Goal: Task Accomplishment & Management: Use online tool/utility

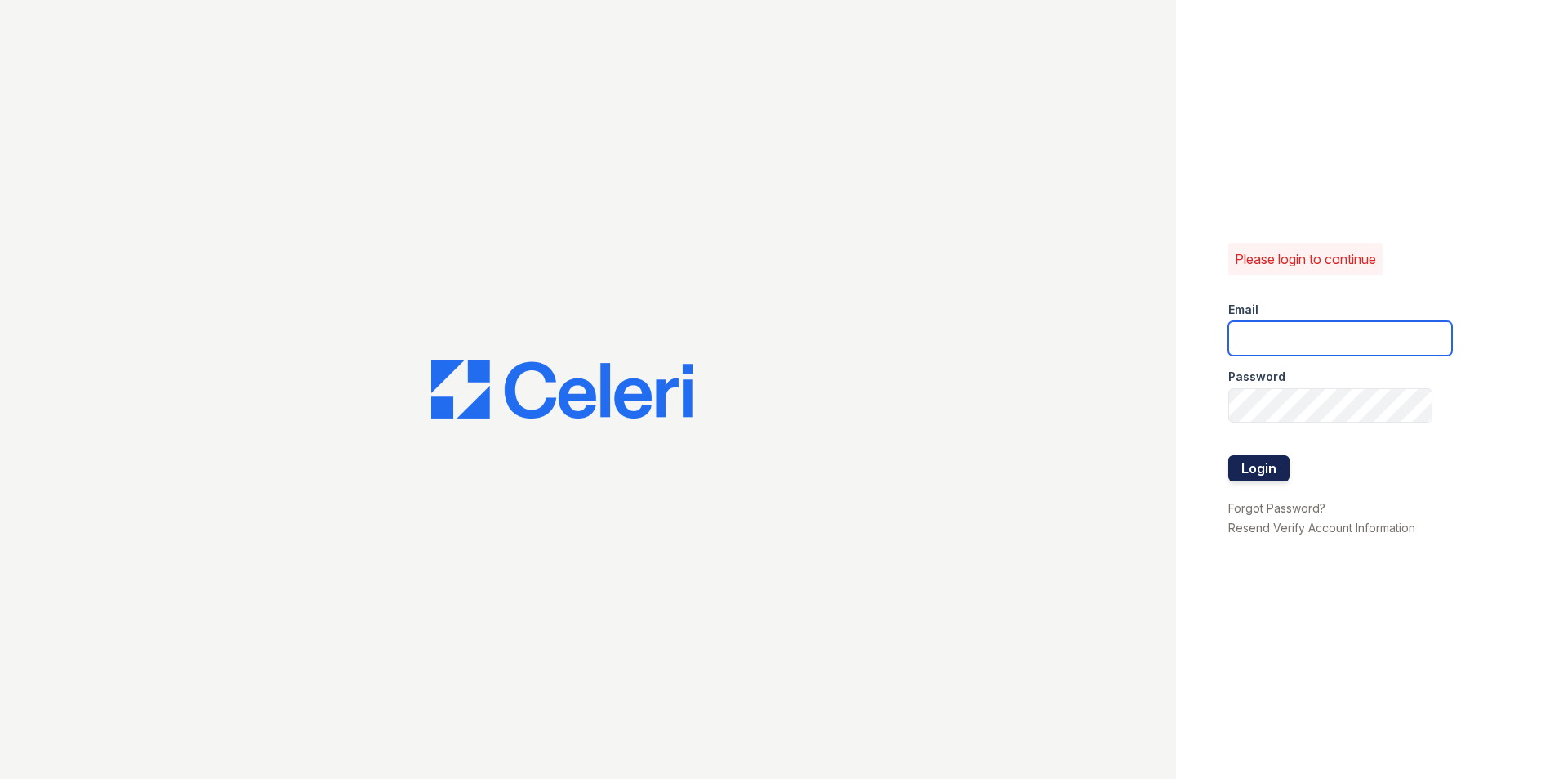
type input "[EMAIL_ADDRESS][DOMAIN_NAME]"
click at [1256, 472] on button "Login" at bounding box center [1259, 468] width 61 height 27
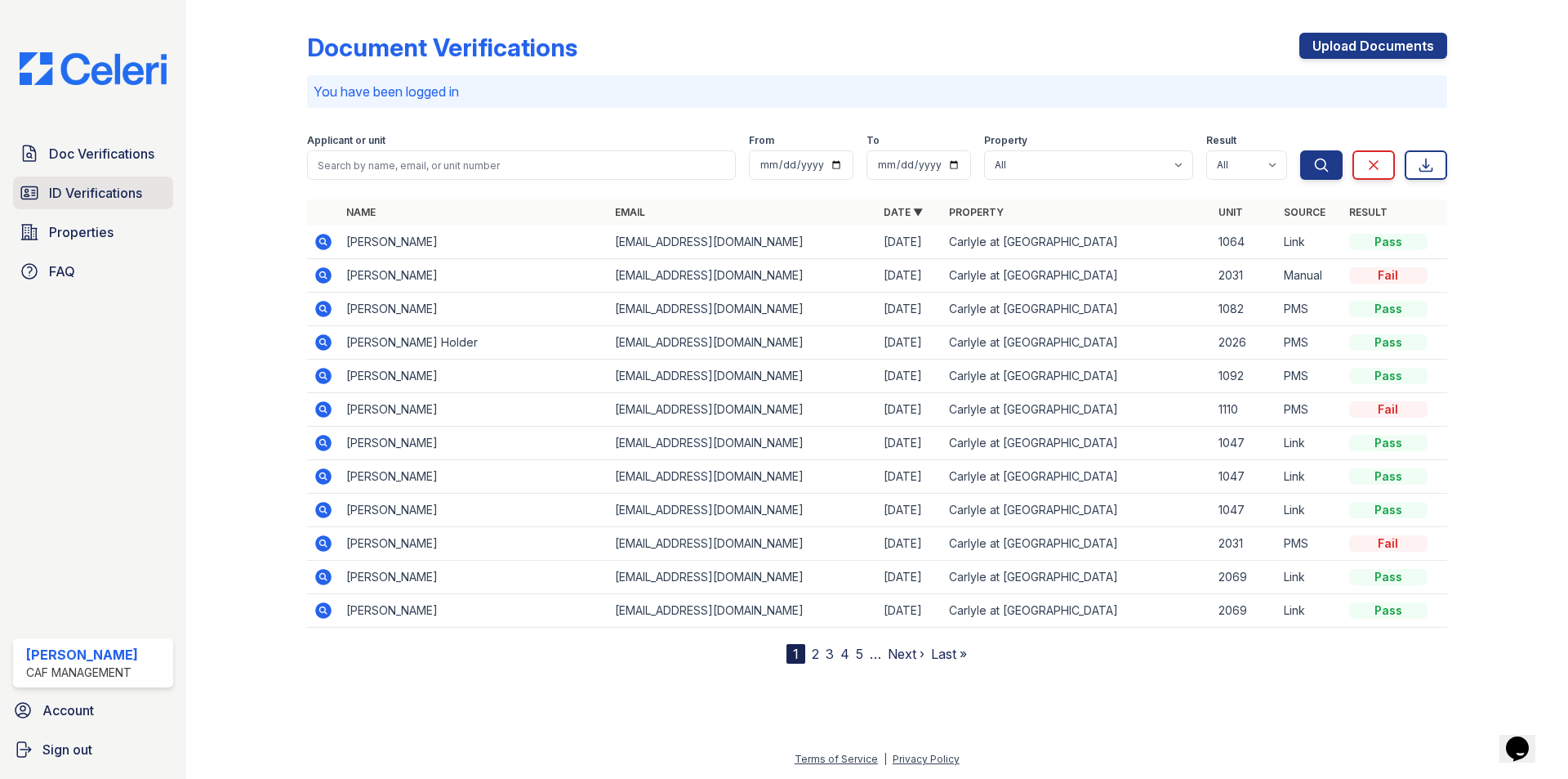
click at [104, 196] on span "ID Verifications" at bounding box center [95, 193] width 93 height 20
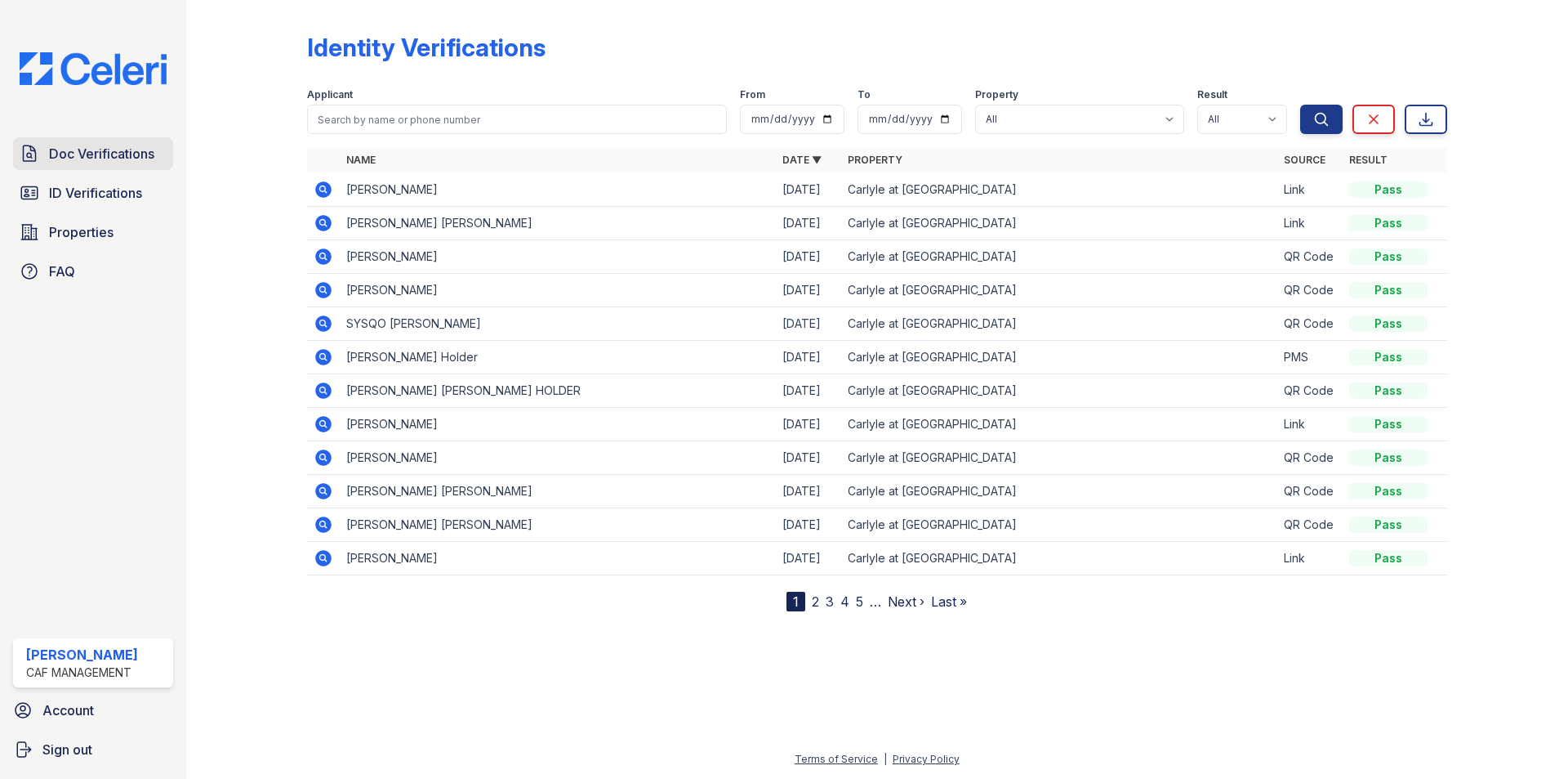
click at [76, 152] on span "Doc Verifications" at bounding box center [101, 154] width 105 height 20
